Goal: Transaction & Acquisition: Purchase product/service

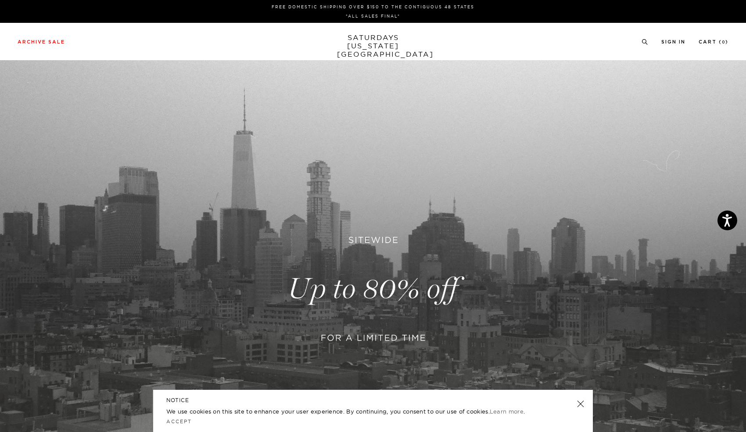
click at [387, 46] on link "SATURDAYS NEW YORK CITY" at bounding box center [373, 45] width 72 height 25
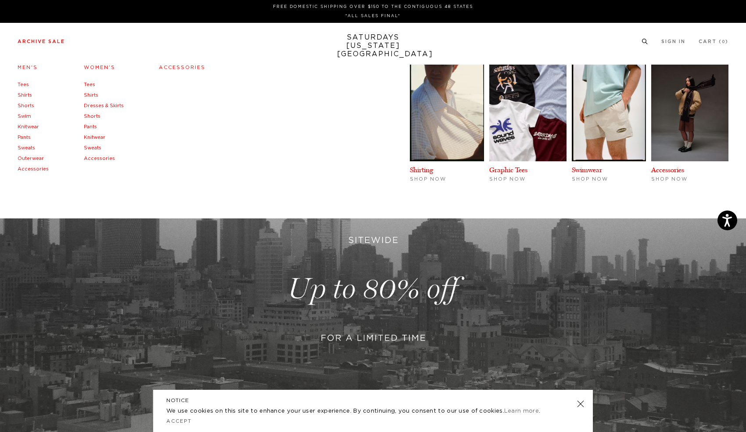
click at [26, 68] on link "Men's" at bounding box center [28, 67] width 20 height 5
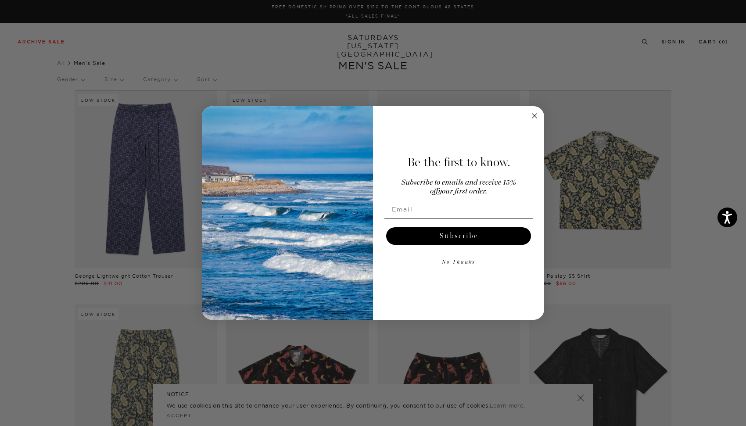
click at [536, 118] on circle "Close dialog" at bounding box center [535, 116] width 10 height 10
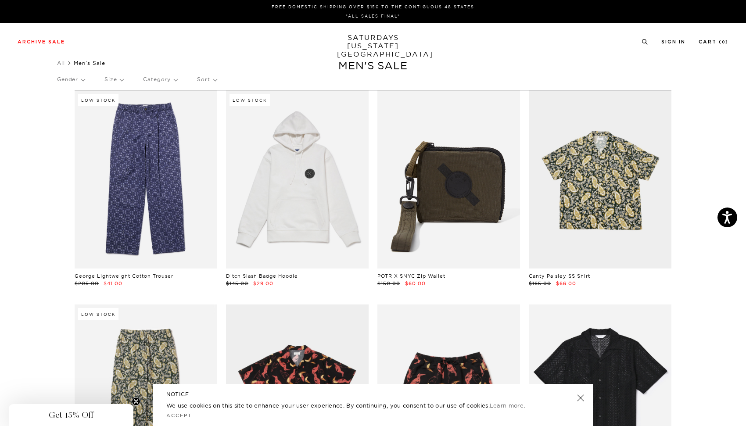
click at [581, 398] on link at bounding box center [581, 398] width 12 height 12
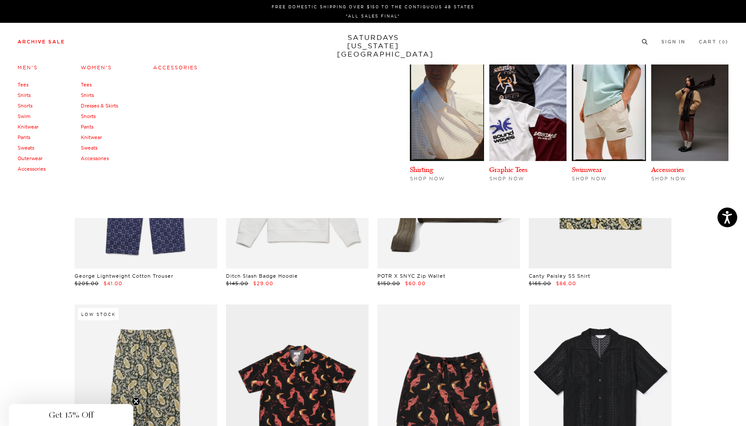
click at [30, 68] on link "Men's" at bounding box center [28, 68] width 20 height 6
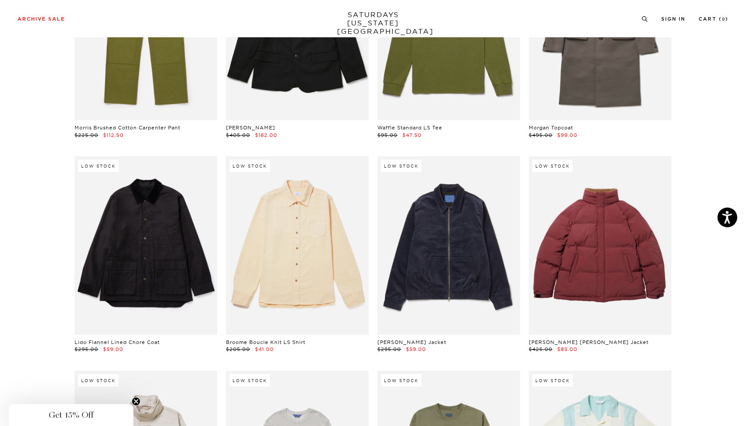
scroll to position [5729, 5]
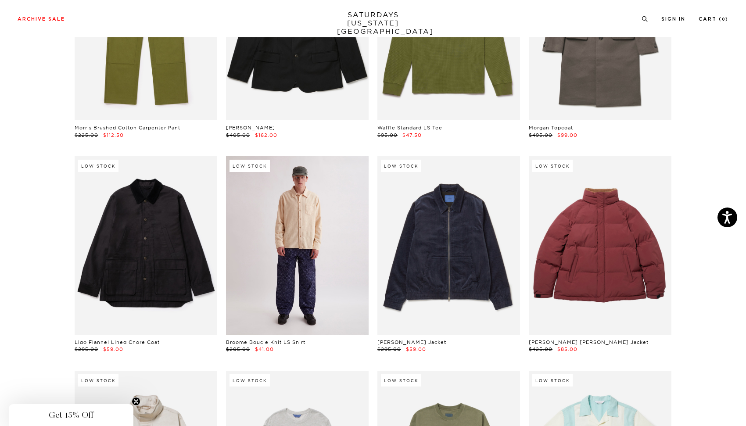
click at [311, 228] on link at bounding box center [297, 245] width 143 height 178
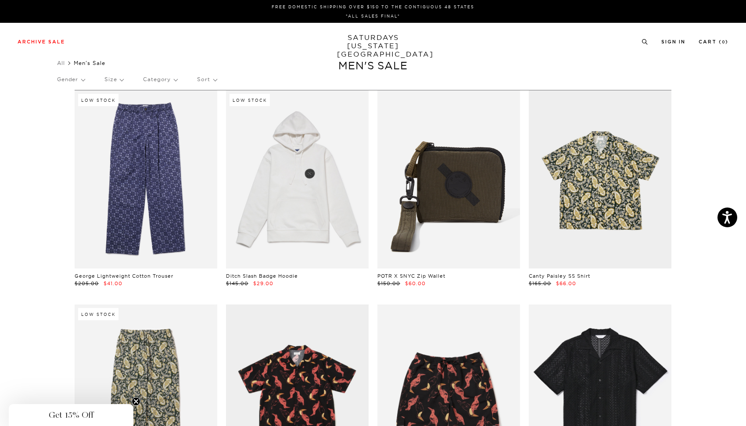
scroll to position [0, 5]
click at [119, 81] on p "Size" at bounding box center [113, 79] width 19 height 20
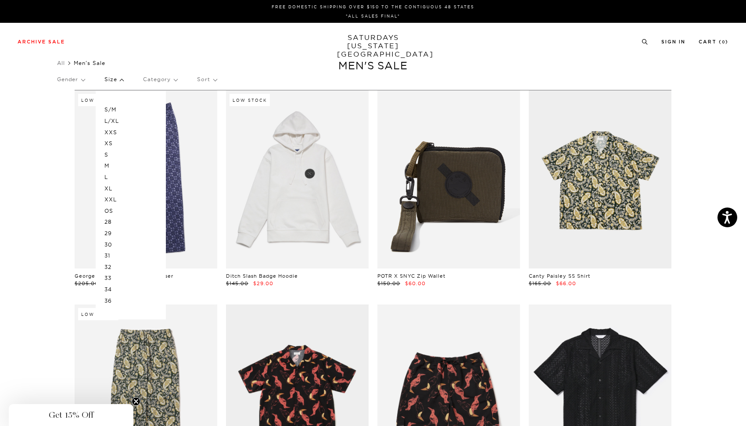
click at [106, 177] on p "L" at bounding box center [130, 177] width 53 height 11
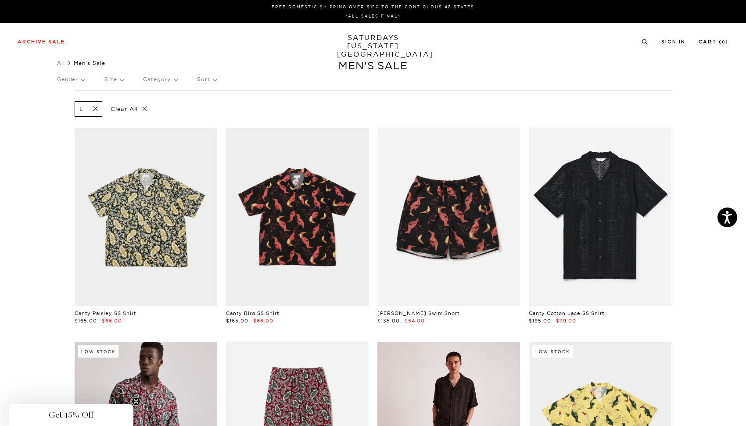
scroll to position [0, 5]
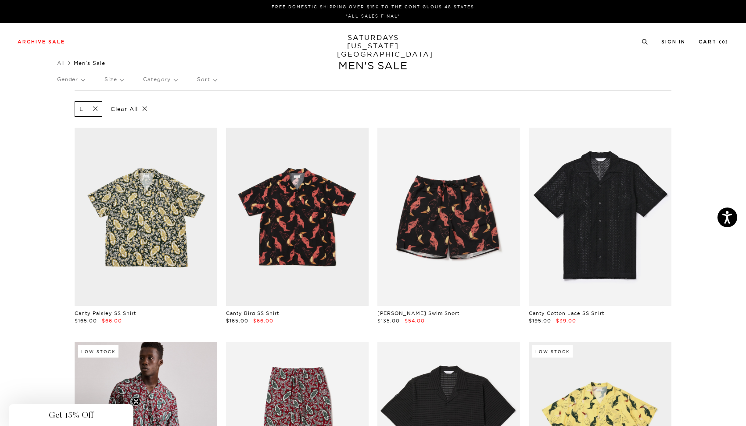
click at [87, 104] on div "L" at bounding box center [89, 108] width 28 height 15
click at [89, 108] on span at bounding box center [92, 109] width 18 height 8
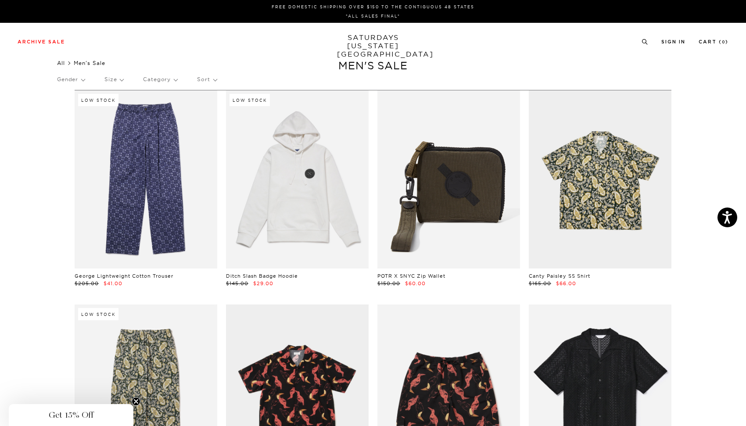
click at [64, 63] on link "All" at bounding box center [61, 63] width 8 height 7
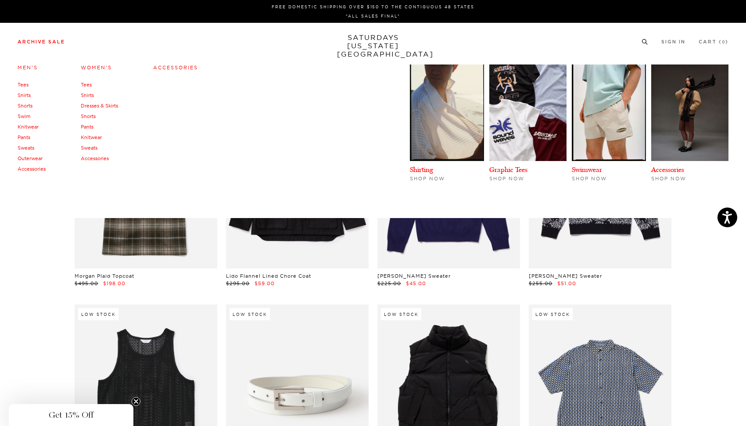
click at [173, 68] on link "Accessories" at bounding box center [175, 68] width 45 height 6
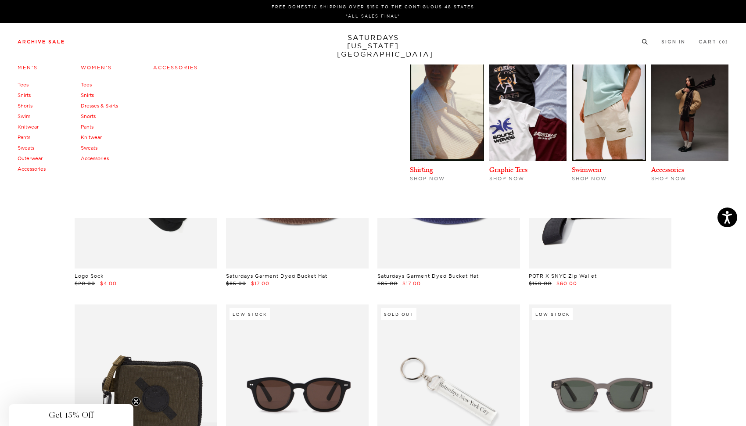
click at [32, 68] on link "Men's" at bounding box center [28, 68] width 20 height 6
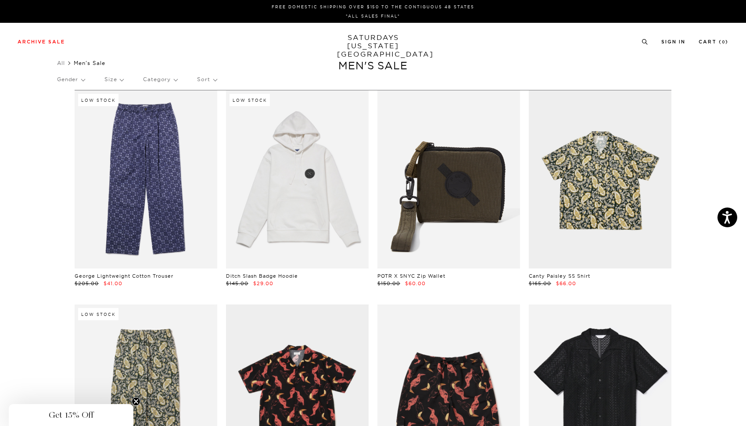
click at [123, 79] on p "Size" at bounding box center [113, 79] width 19 height 20
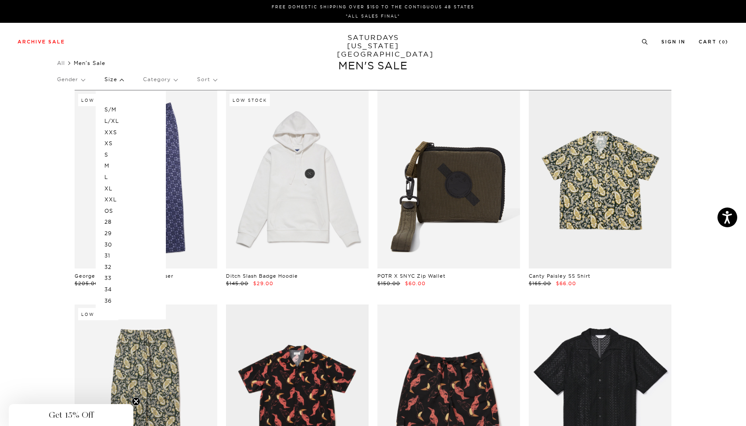
click at [115, 173] on p "L" at bounding box center [130, 177] width 53 height 11
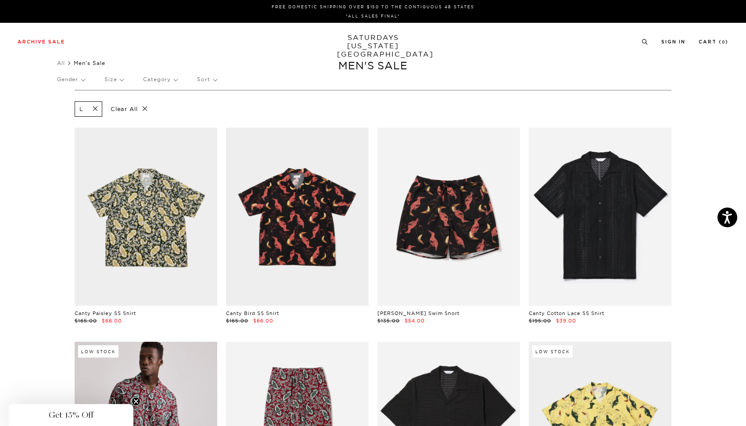
click at [116, 76] on p "Size" at bounding box center [113, 79] width 19 height 20
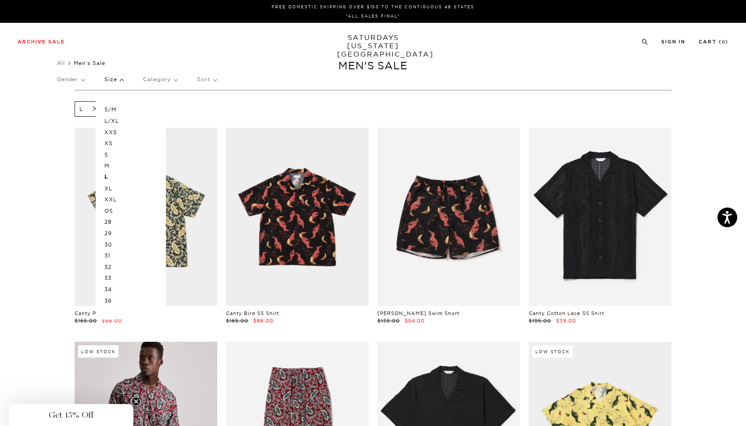
click at [113, 296] on p "36" at bounding box center [130, 300] width 53 height 11
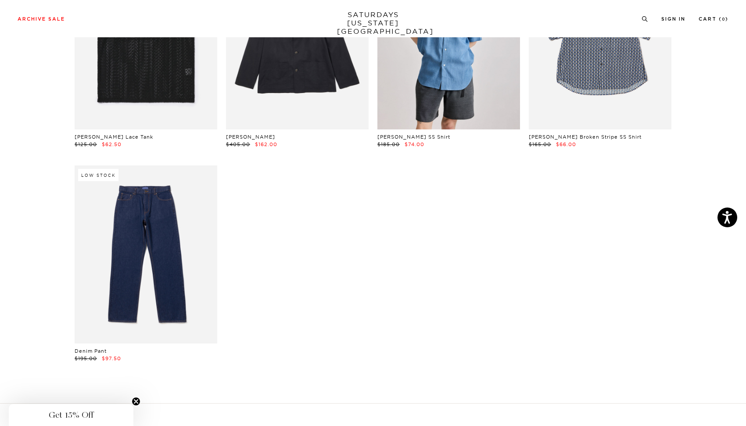
scroll to position [2536, 2]
